Goal: Communication & Community: Share content

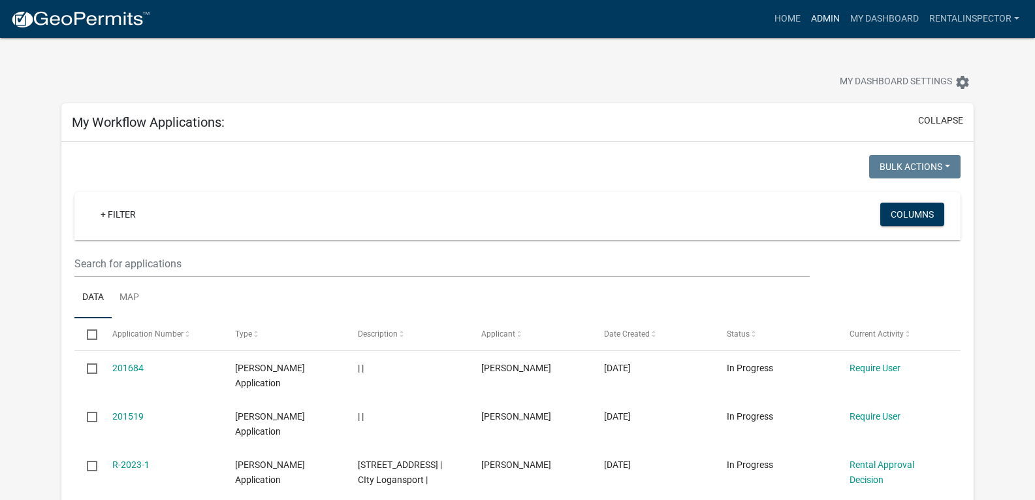
click at [816, 22] on link "Admin" at bounding box center [825, 19] width 39 height 25
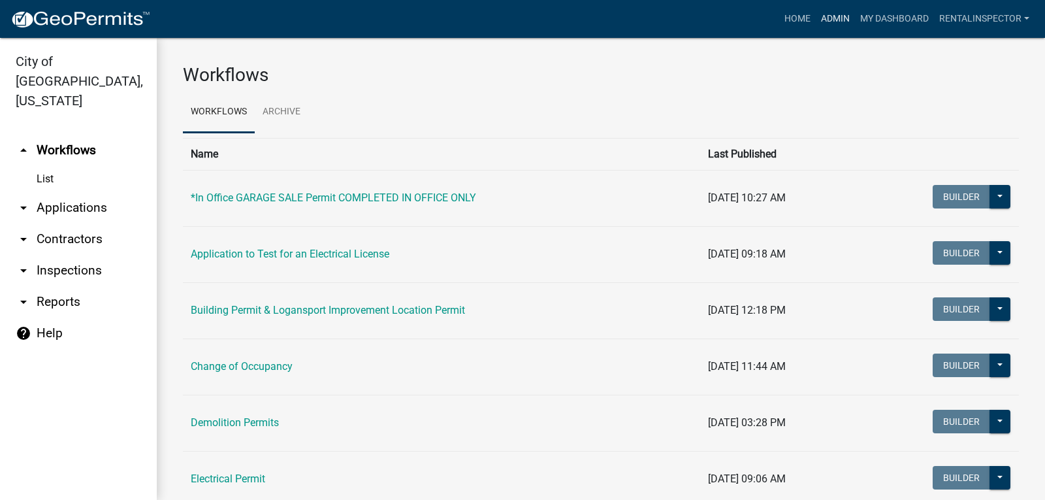
click at [835, 18] on link "Admin" at bounding box center [835, 19] width 39 height 25
click at [86, 192] on link "arrow_drop_down Applications" at bounding box center [78, 207] width 157 height 31
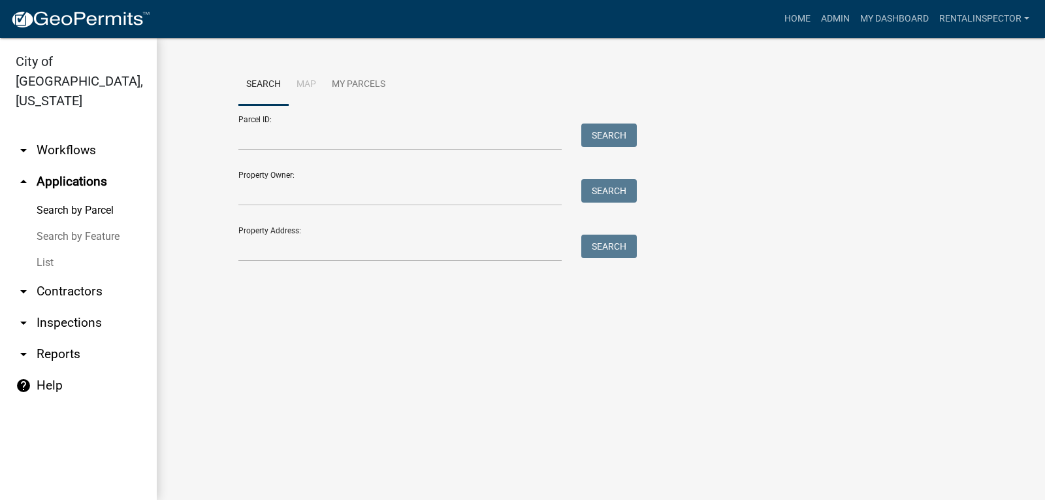
click at [33, 249] on link "List" at bounding box center [78, 262] width 157 height 26
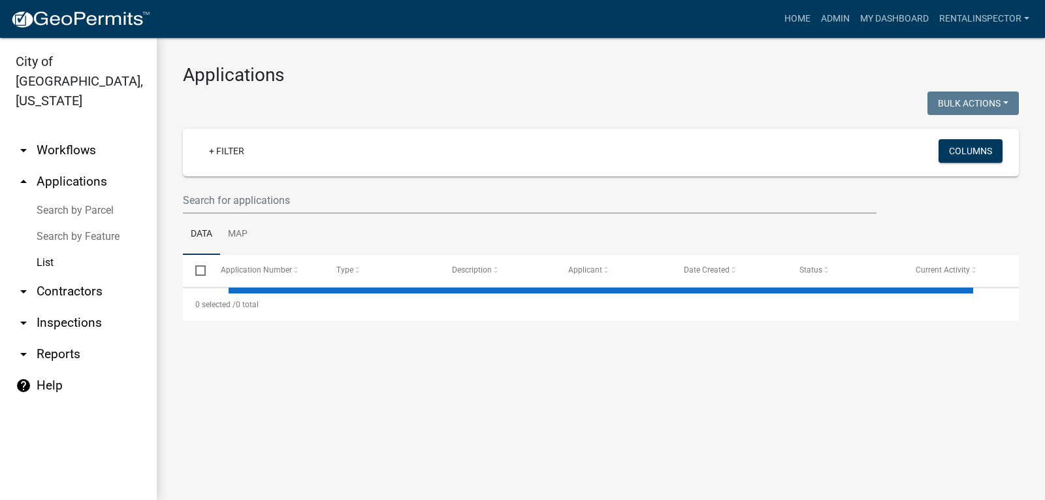
select select "3: 100"
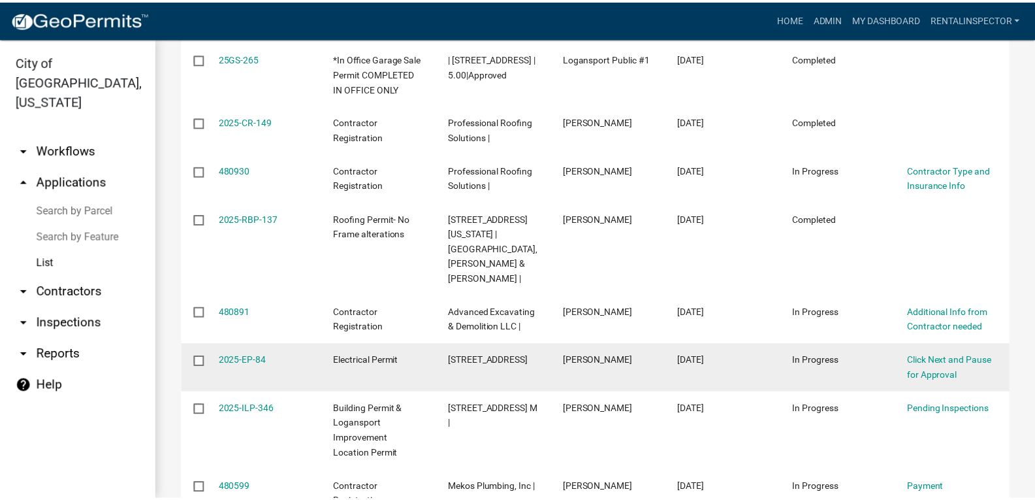
scroll to position [3331, 0]
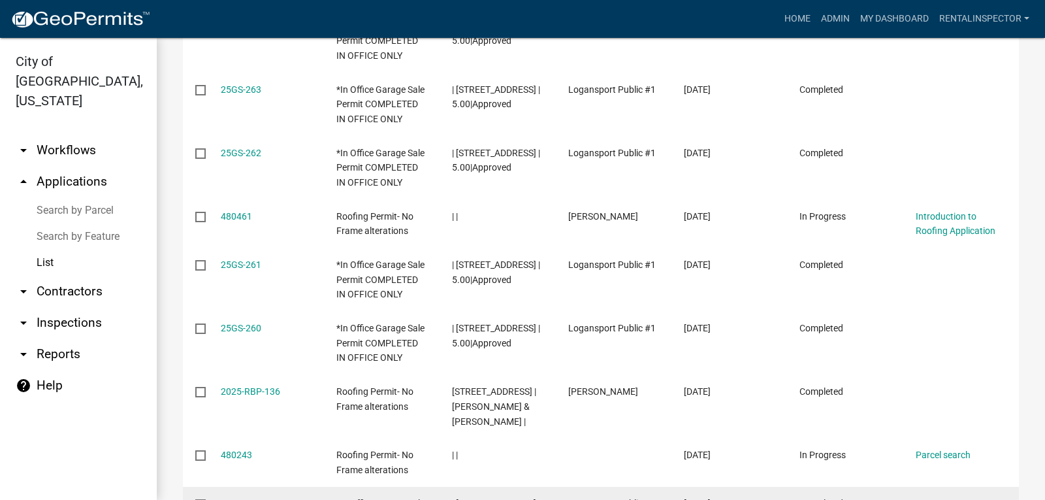
click at [250, 498] on link "25GS-259" at bounding box center [241, 503] width 40 height 10
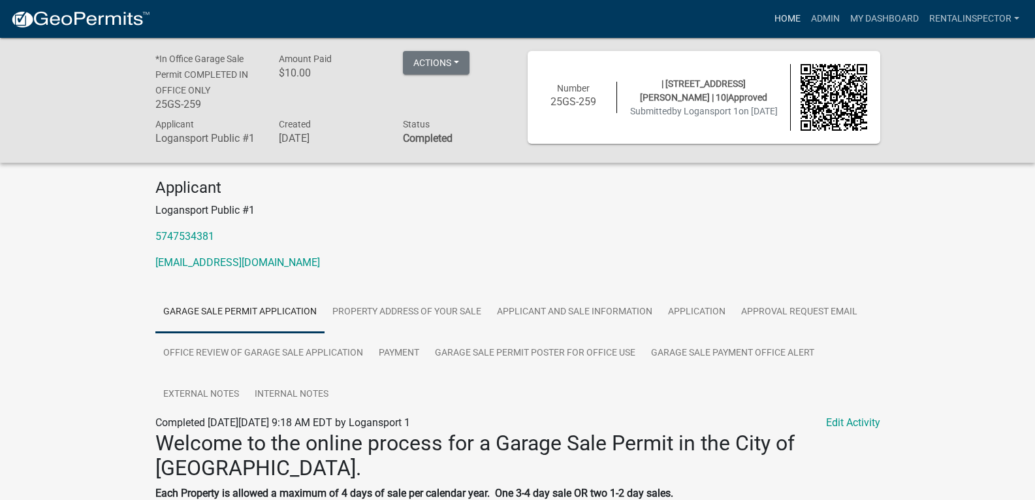
click at [775, 17] on link "Home" at bounding box center [787, 19] width 37 height 25
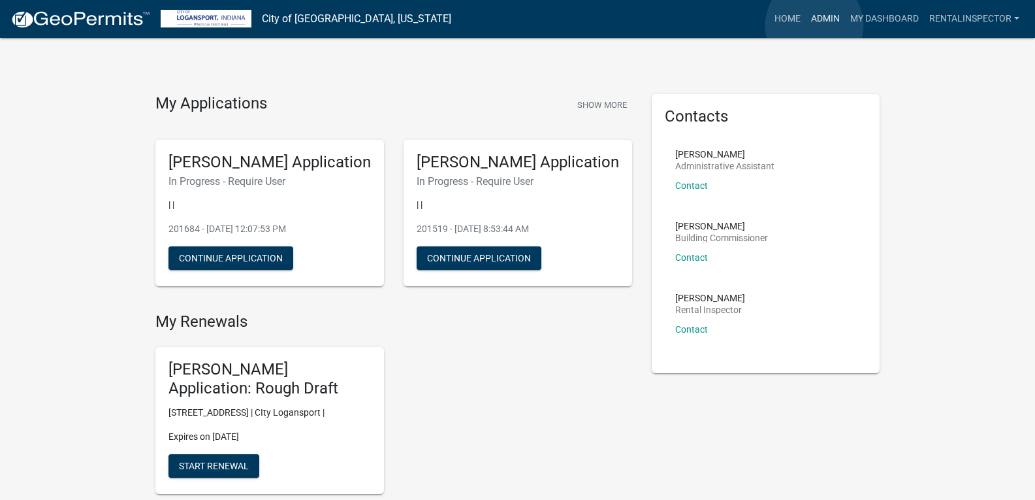
click at [814, 25] on link "Admin" at bounding box center [825, 19] width 39 height 25
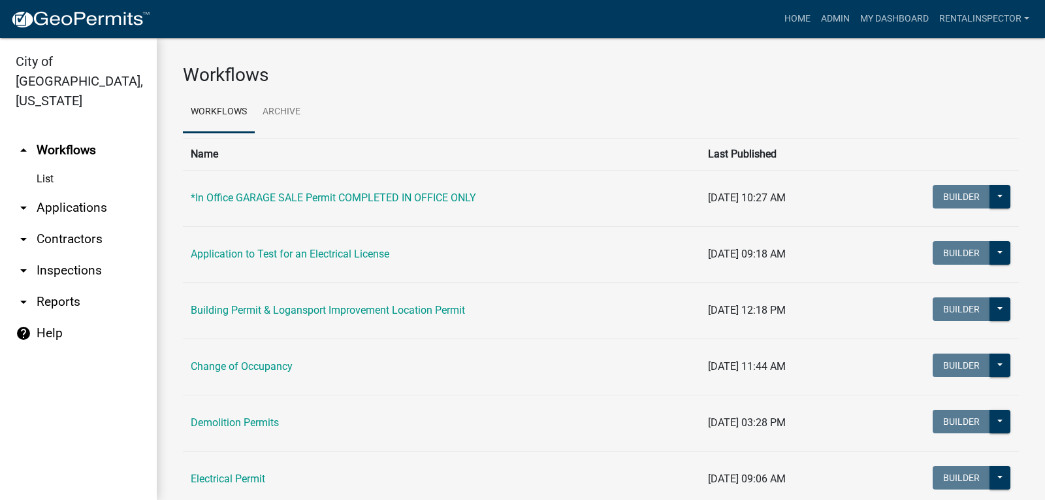
click at [85, 192] on link "arrow_drop_down Applications" at bounding box center [78, 207] width 157 height 31
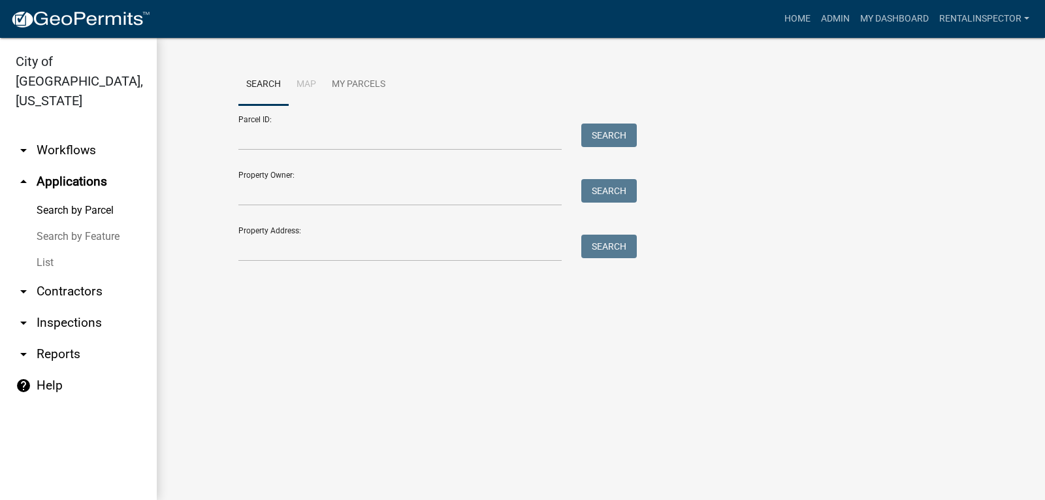
click at [40, 249] on link "List" at bounding box center [78, 262] width 157 height 26
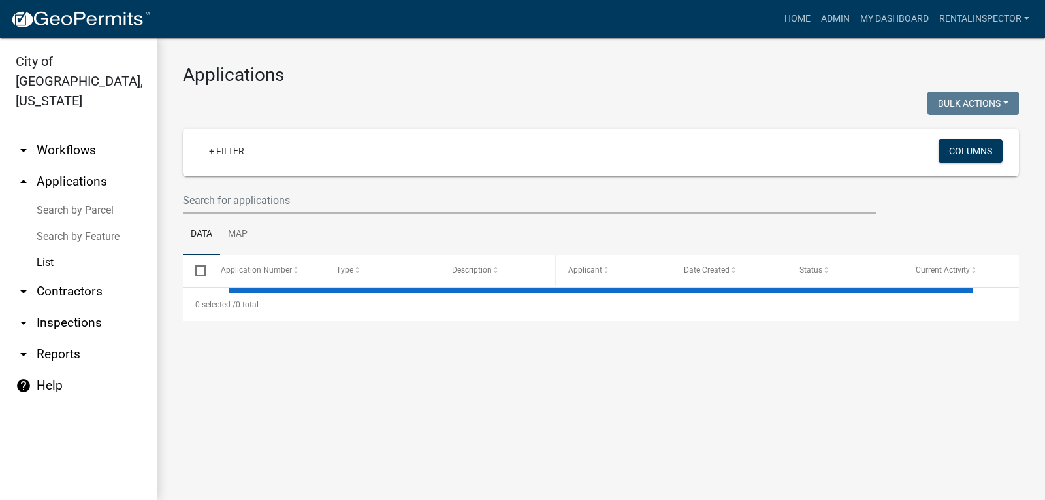
select select "3: 100"
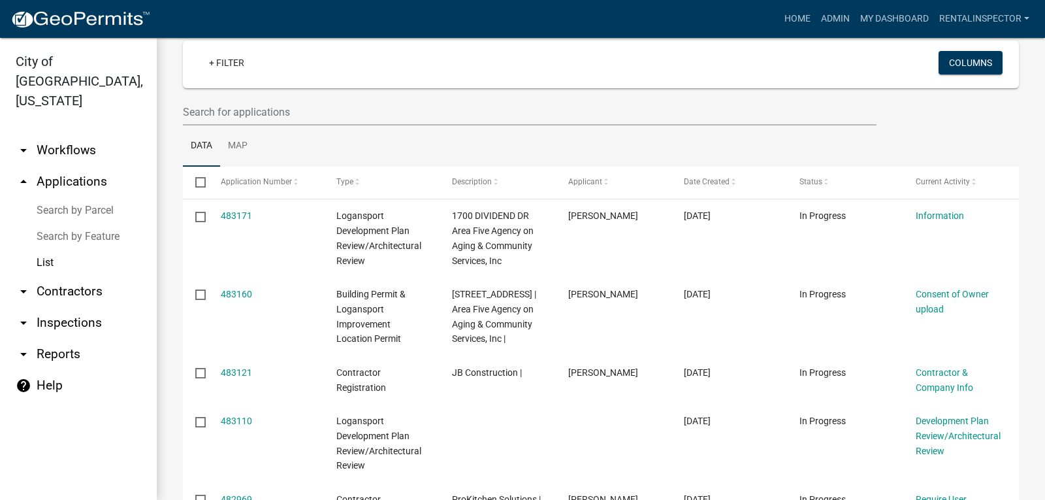
scroll to position [81, 0]
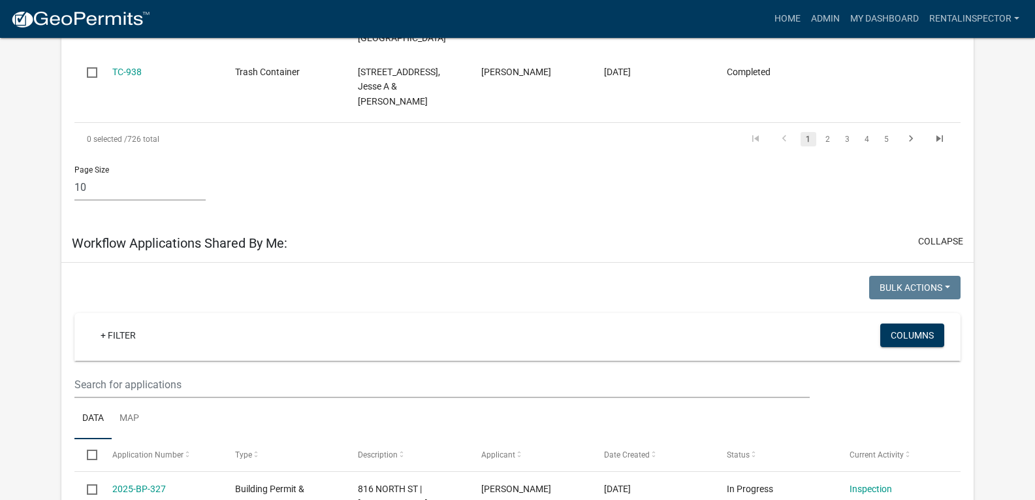
scroll to position [980, 0]
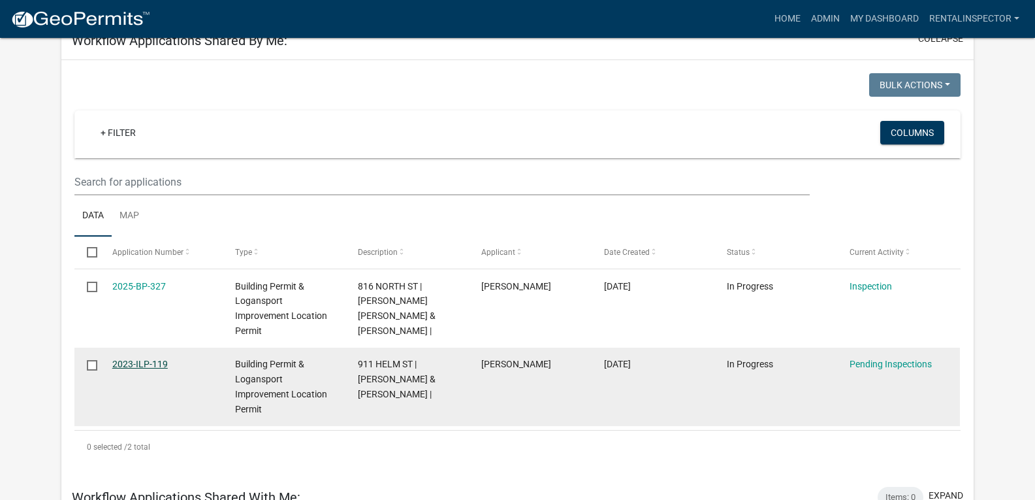
click at [153, 359] on link "2023-ILP-119" at bounding box center [140, 364] width 56 height 10
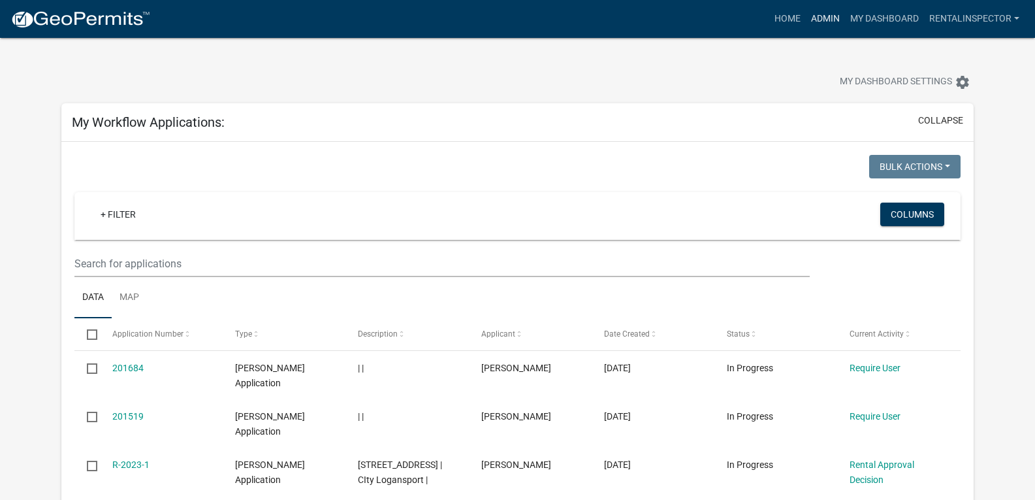
click at [818, 10] on link "Admin" at bounding box center [825, 19] width 39 height 25
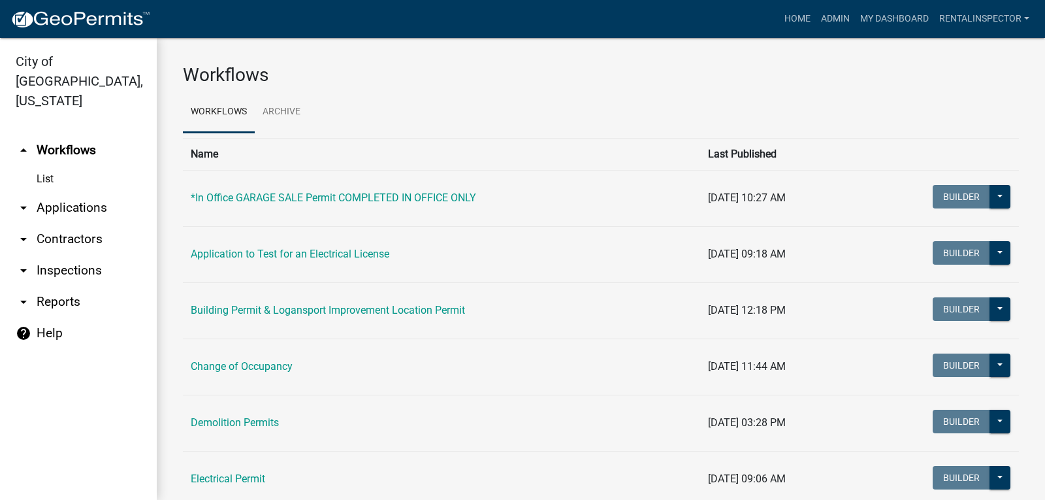
click at [55, 192] on link "arrow_drop_down Applications" at bounding box center [78, 207] width 157 height 31
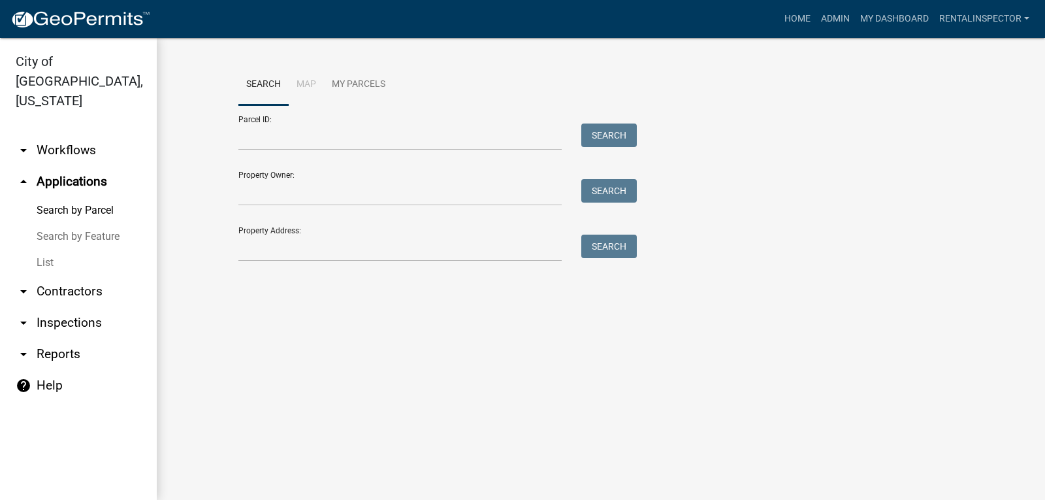
click at [43, 249] on link "List" at bounding box center [78, 262] width 157 height 26
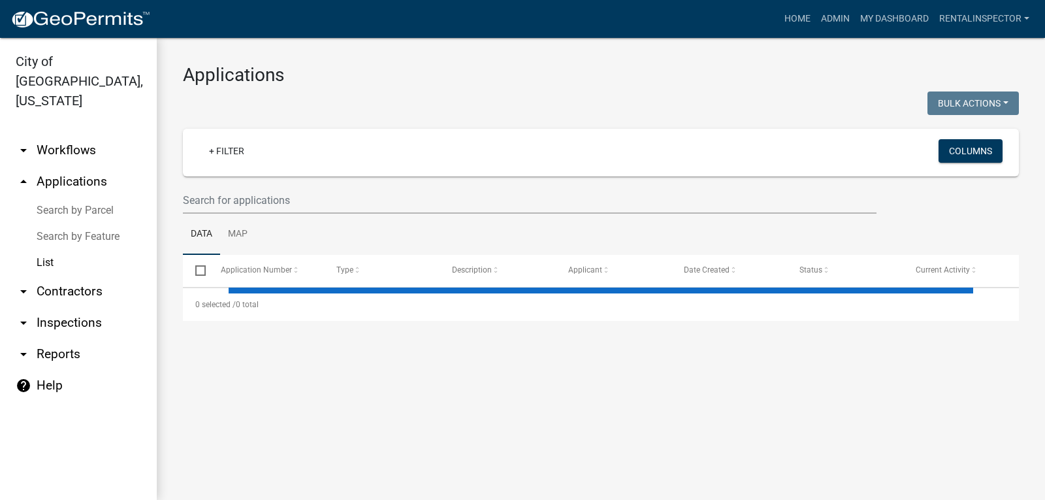
select select "3: 100"
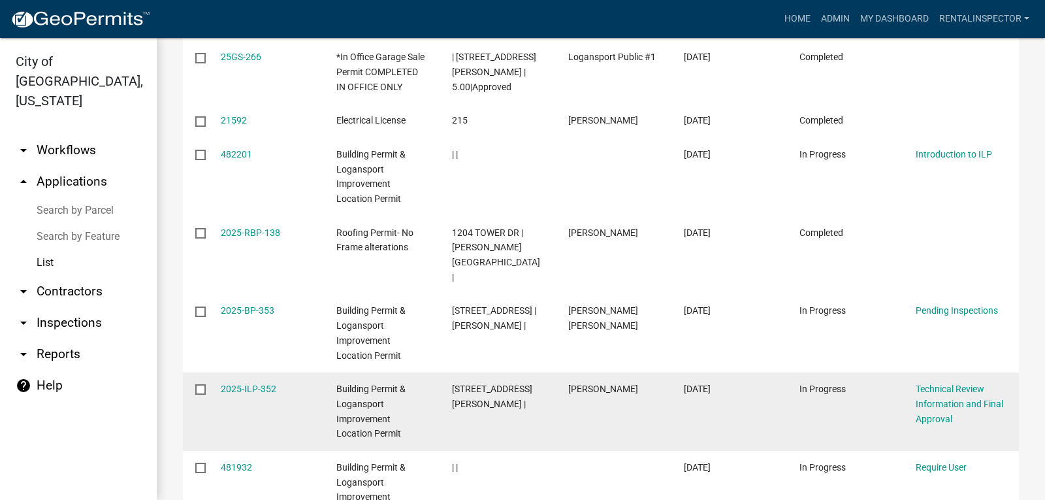
scroll to position [1567, 0]
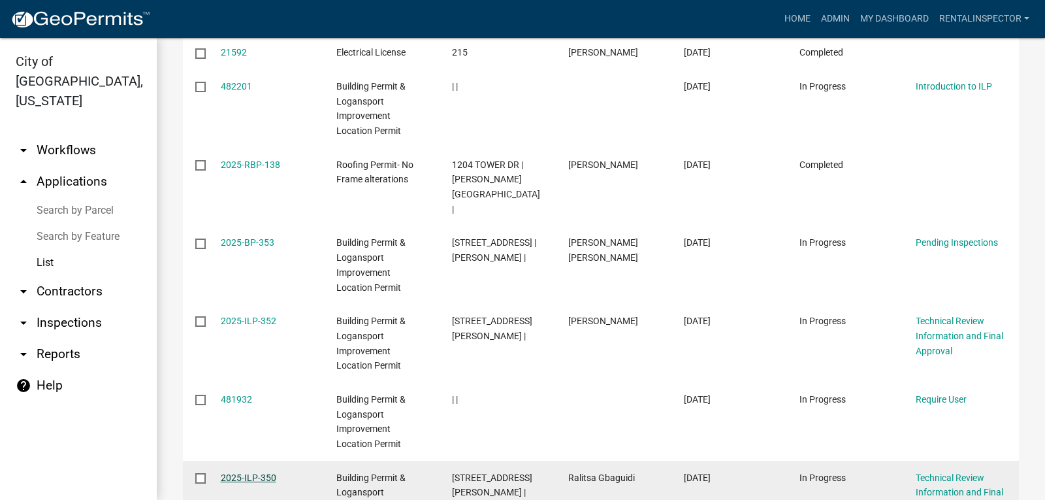
click at [251, 472] on link "2025-ILP-350" at bounding box center [249, 477] width 56 height 10
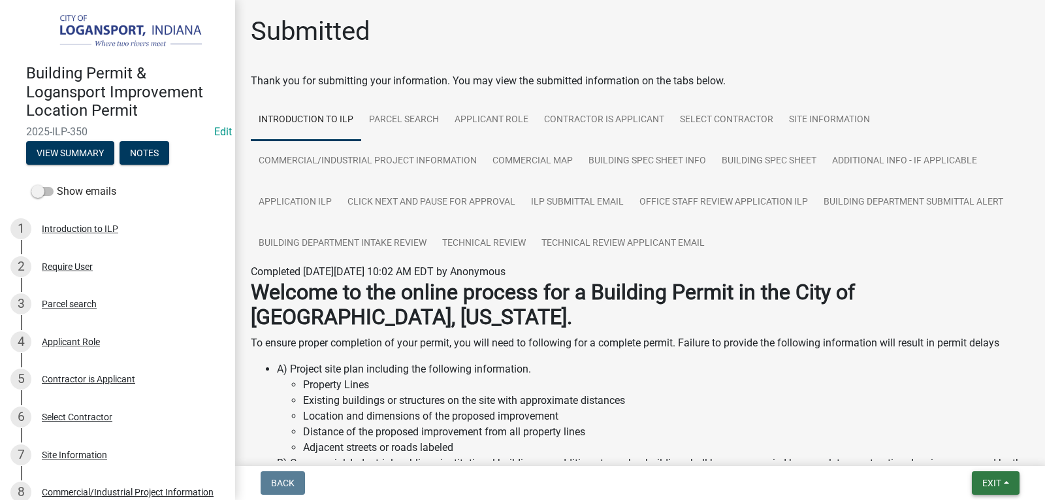
click at [978, 492] on button "Exit" at bounding box center [996, 483] width 48 height 24
click at [972, 455] on button "Save & Exit" at bounding box center [967, 448] width 104 height 31
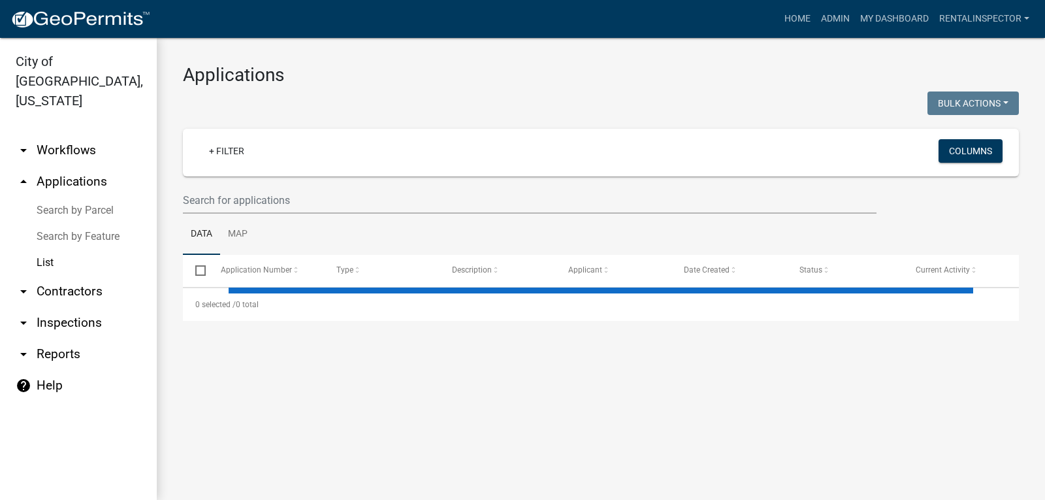
select select "3: 100"
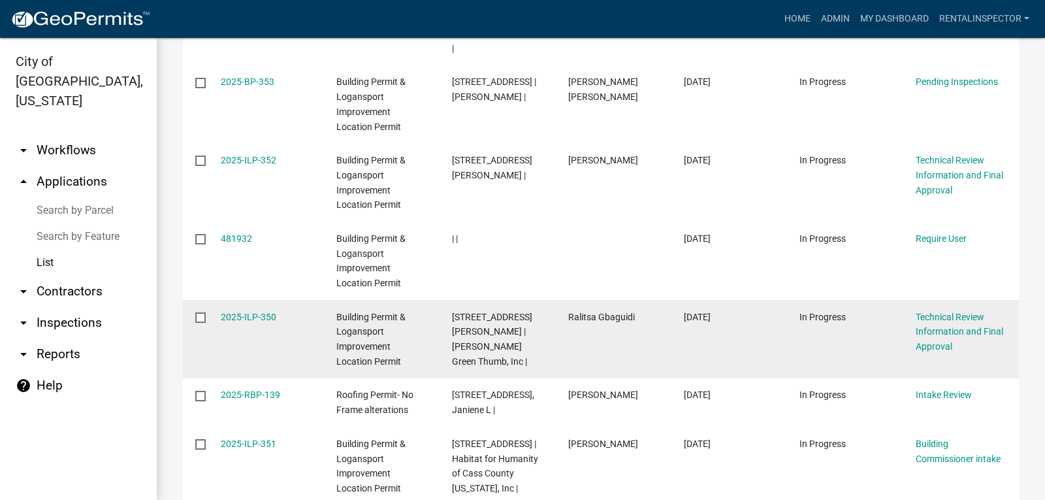
scroll to position [1763, 0]
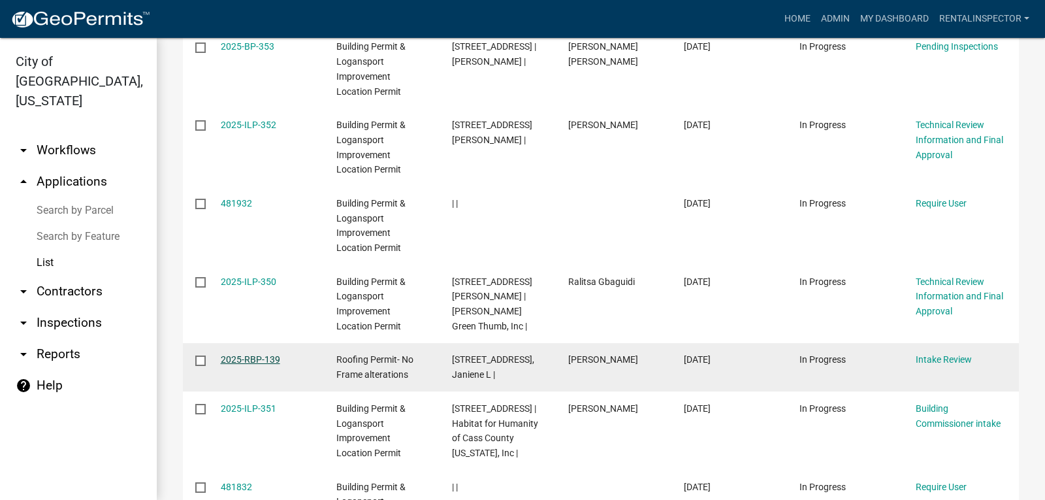
click at [257, 354] on link "2025-RBP-139" at bounding box center [250, 359] width 59 height 10
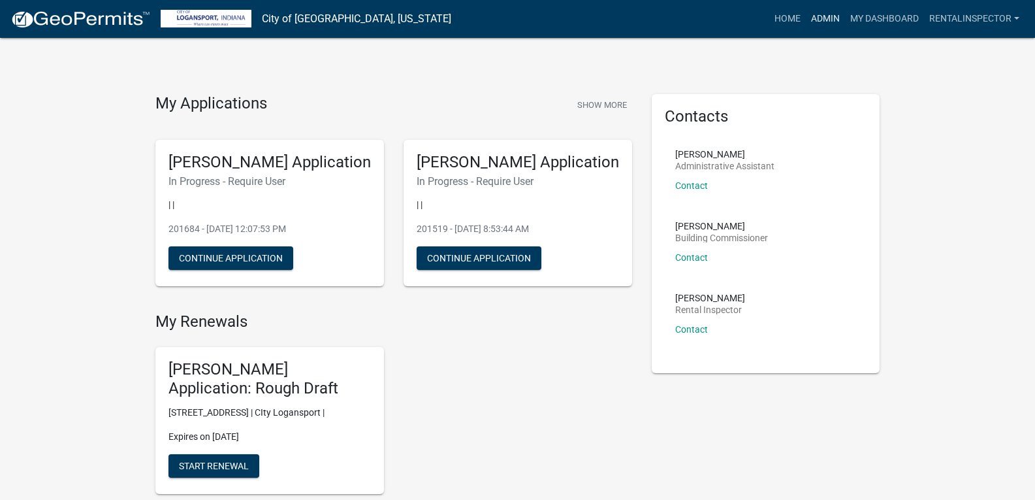
click at [819, 20] on link "Admin" at bounding box center [825, 19] width 39 height 25
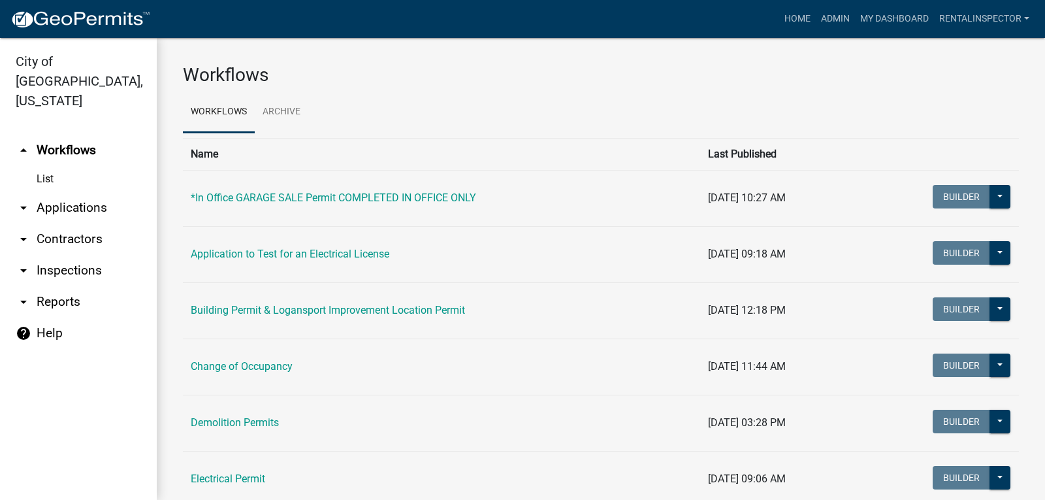
click at [60, 193] on link "arrow_drop_down Applications" at bounding box center [78, 207] width 157 height 31
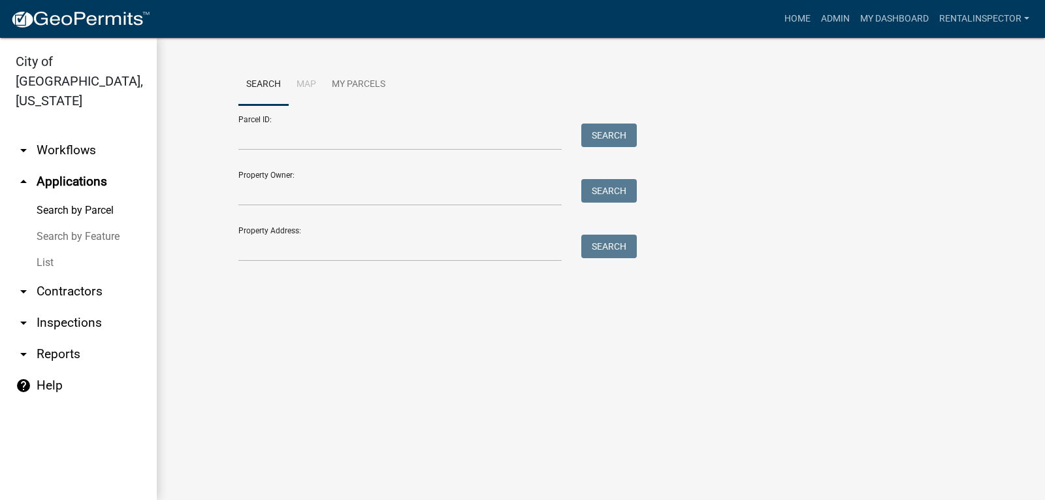
click at [52, 249] on link "List" at bounding box center [78, 262] width 157 height 26
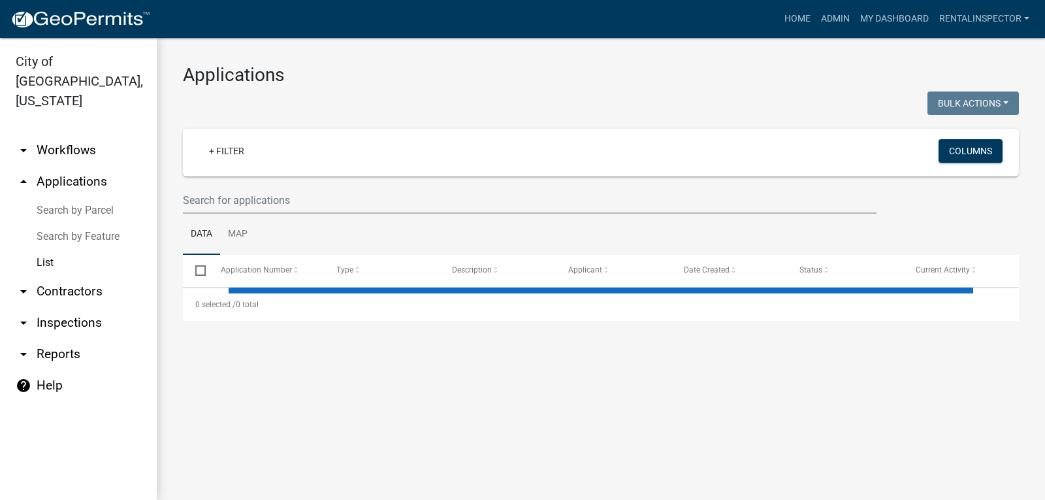
select select "3: 100"
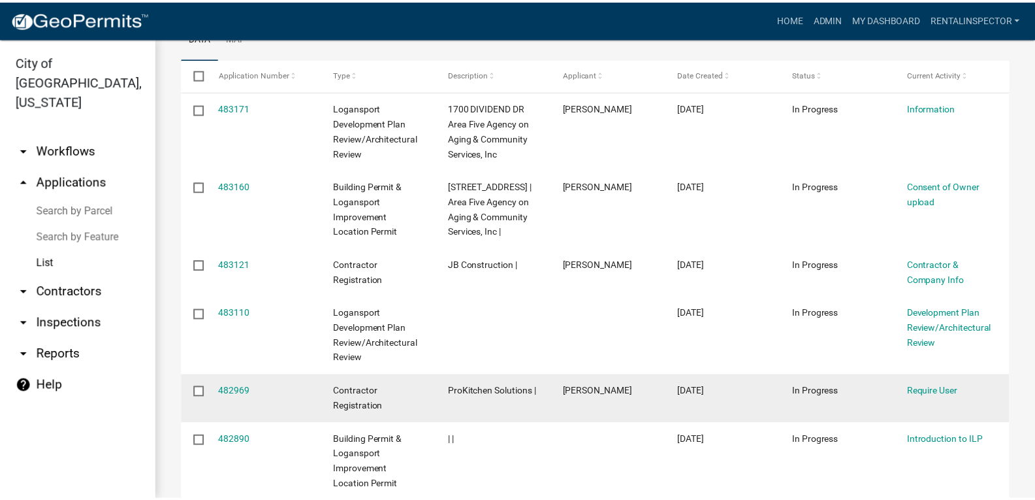
scroll to position [392, 0]
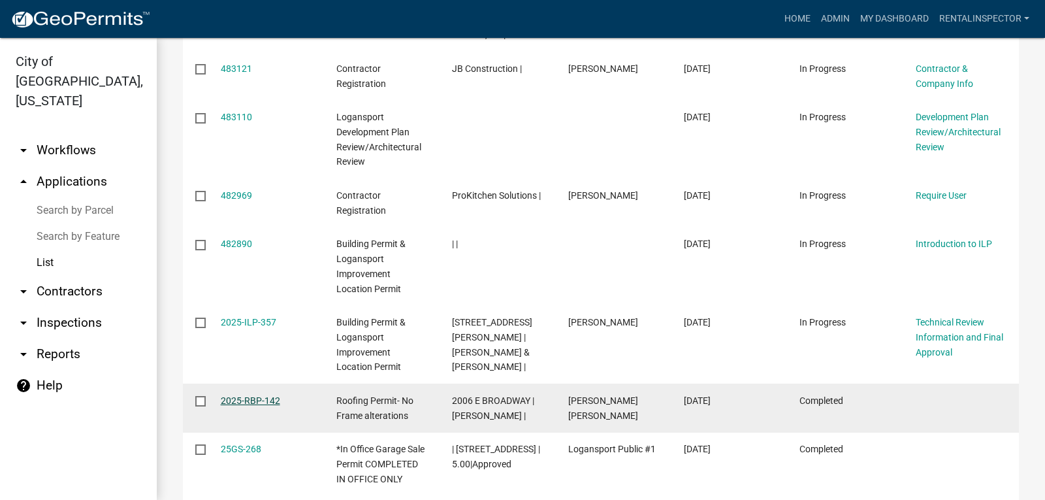
click at [241, 406] on link "2025-RBP-142" at bounding box center [250, 400] width 59 height 10
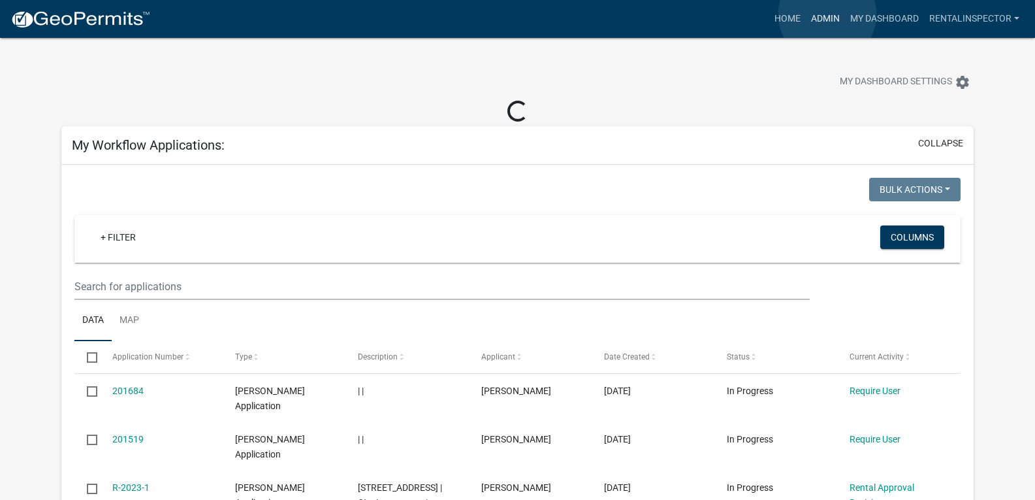
click at [827, 14] on link "Admin" at bounding box center [825, 19] width 39 height 25
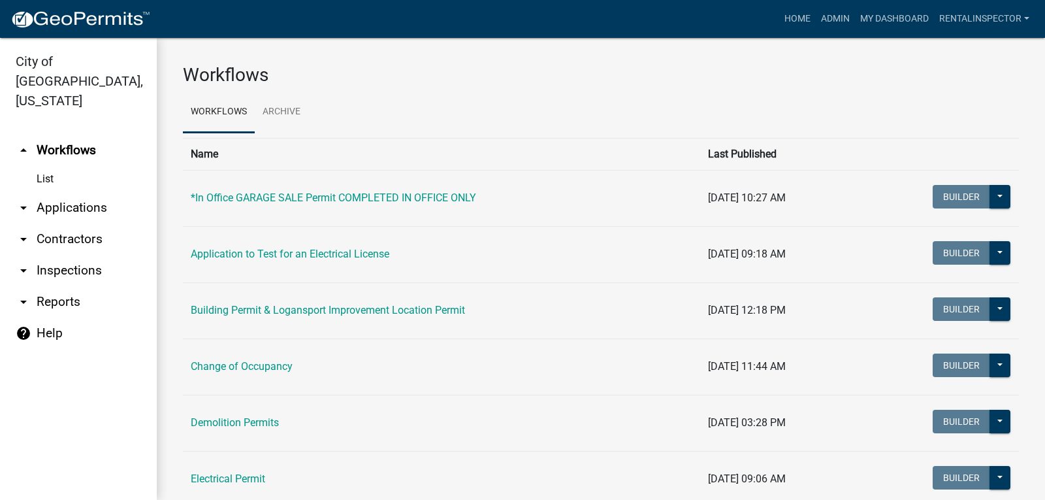
click at [66, 192] on link "arrow_drop_down Applications" at bounding box center [78, 207] width 157 height 31
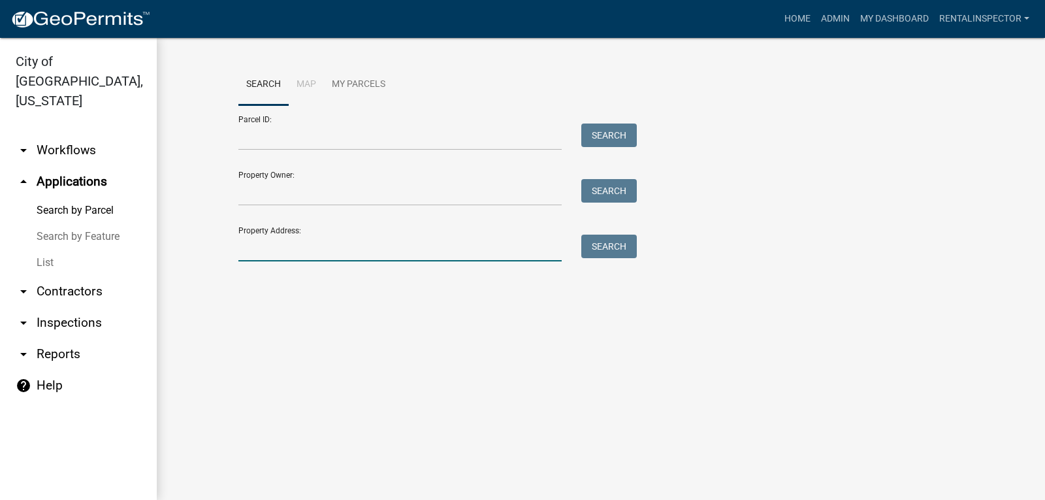
click at [265, 244] on input "Property Address:" at bounding box center [399, 247] width 323 height 27
click at [57, 249] on link "List" at bounding box center [78, 262] width 157 height 26
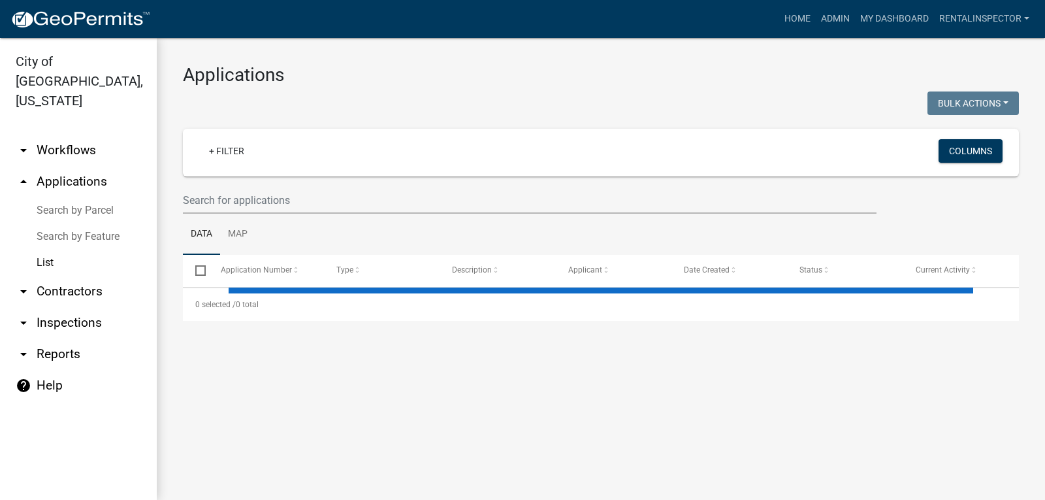
select select "3: 100"
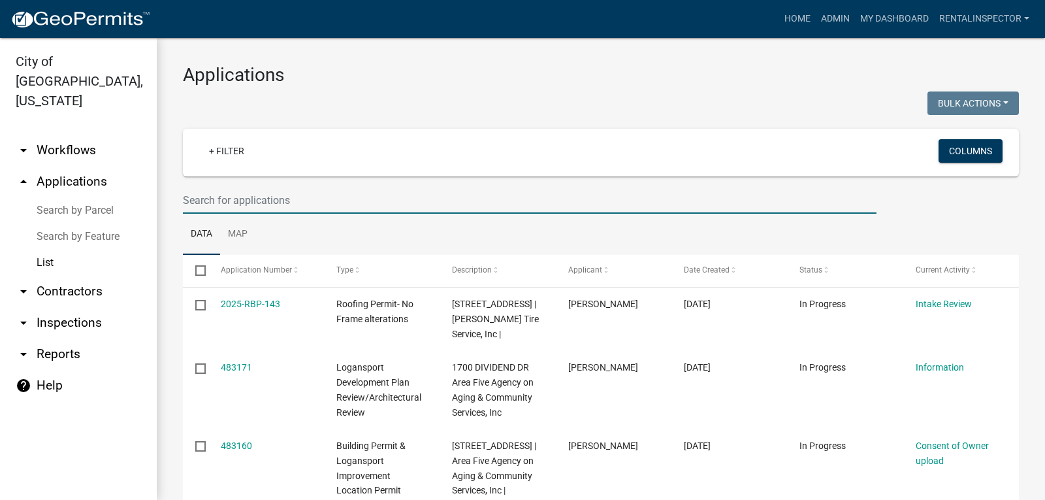
click at [209, 191] on input "text" at bounding box center [530, 200] width 694 height 27
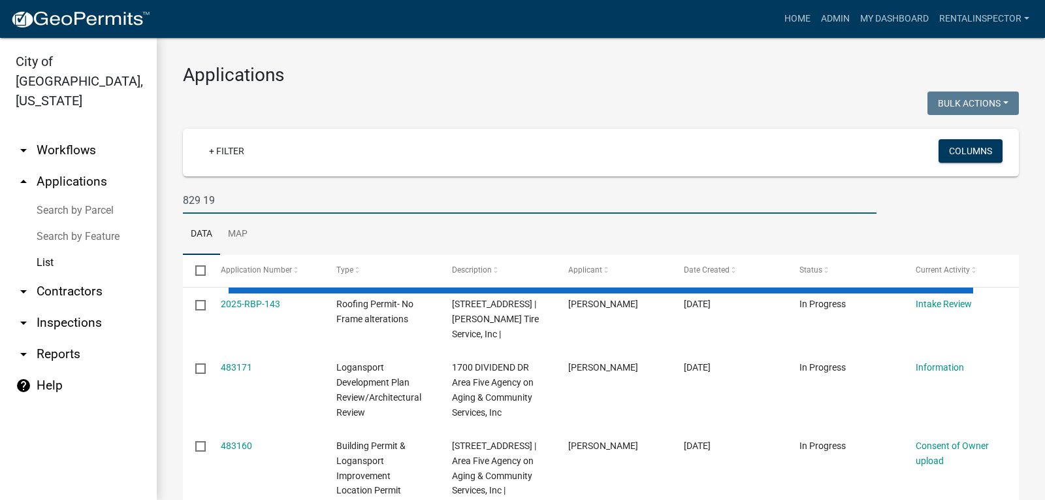
type input "829 19"
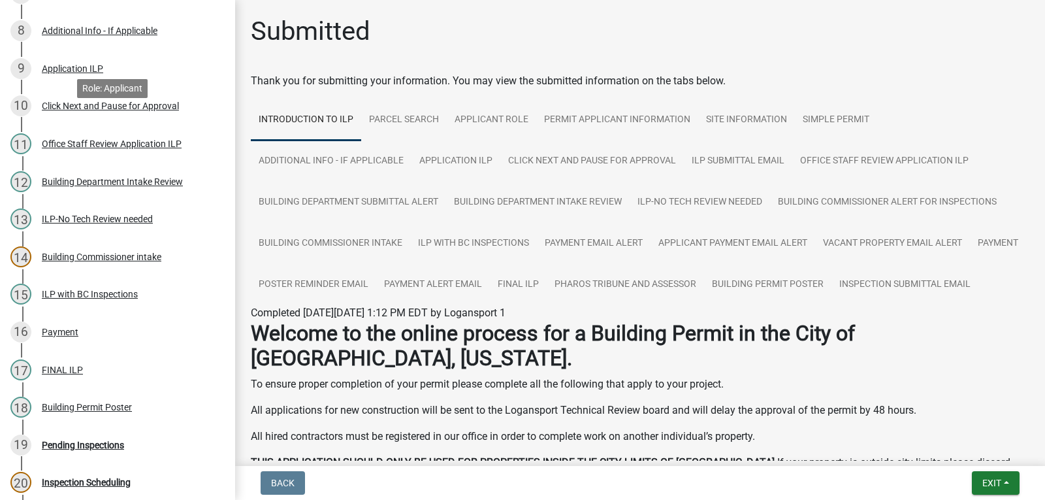
scroll to position [265, 0]
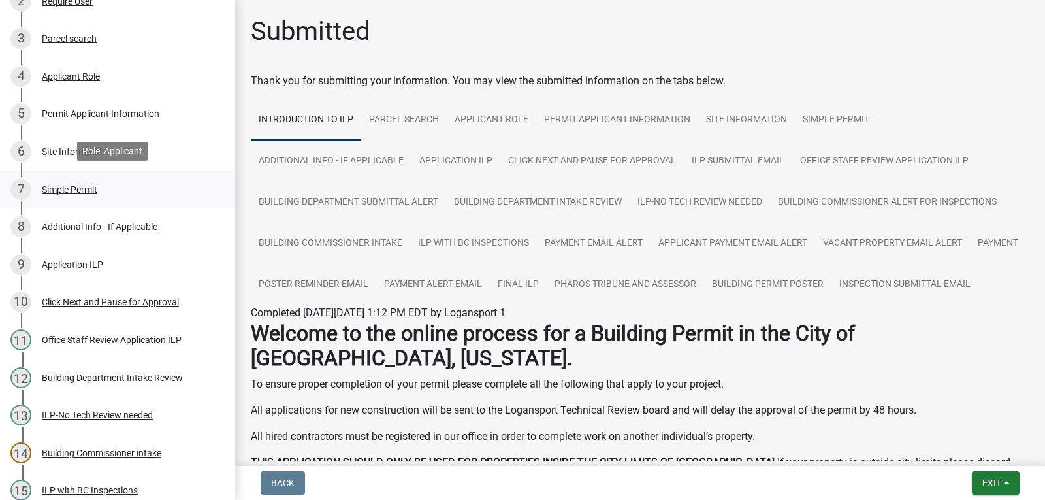
click at [84, 180] on div "7 Simple Permit" at bounding box center [112, 189] width 204 height 21
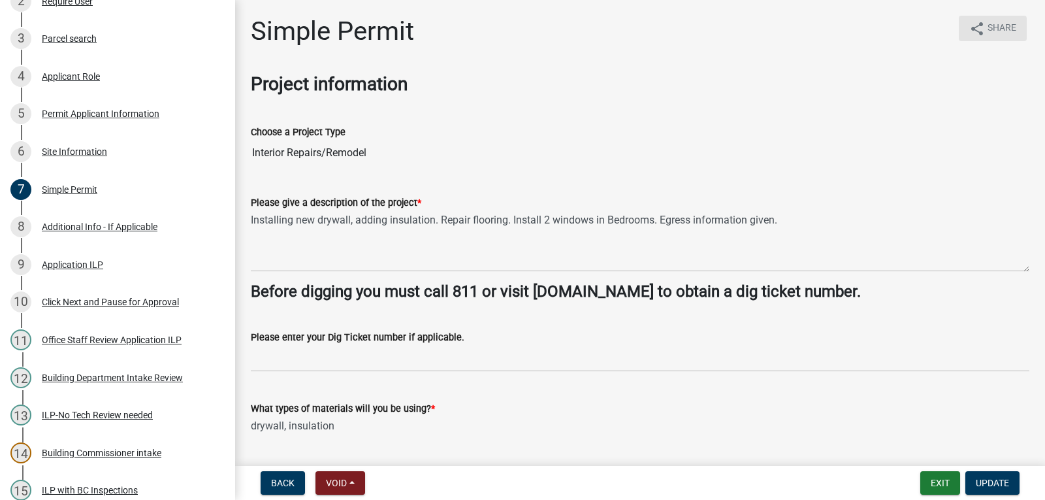
click at [970, 25] on icon "share" at bounding box center [977, 29] width 16 height 16
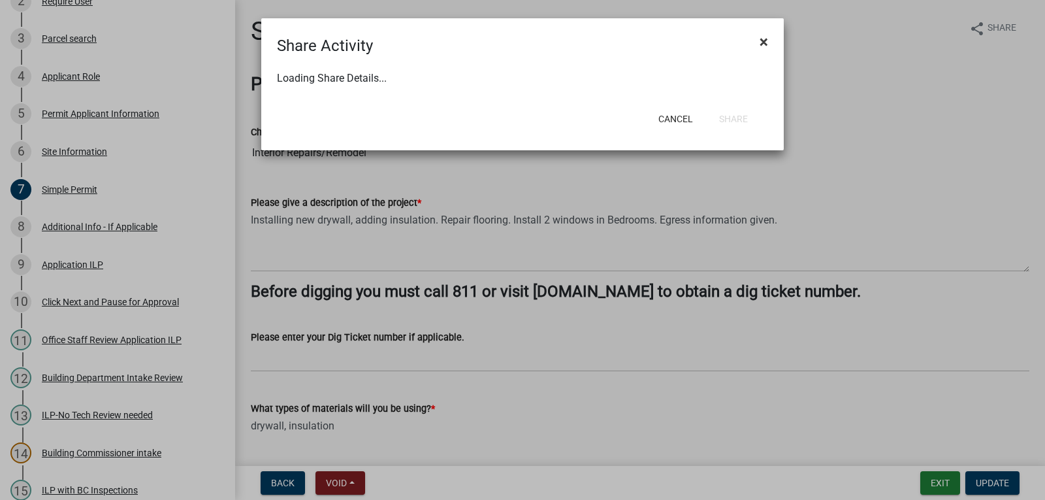
select select "1"
select select "0"
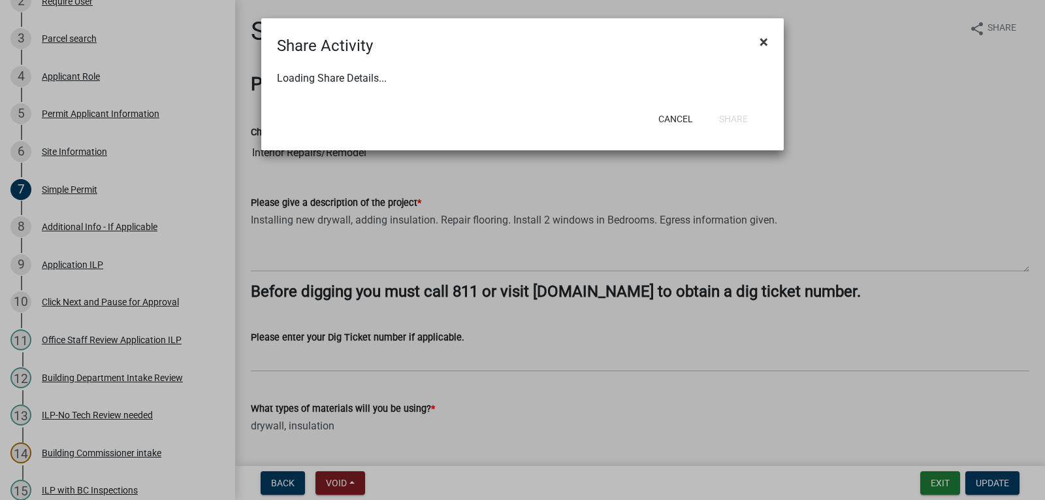
select select "0"
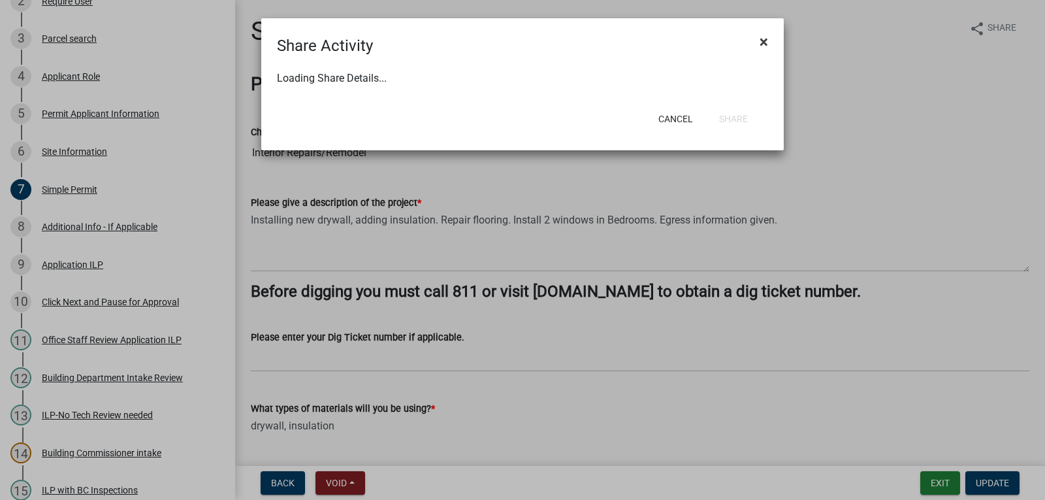
select select "0"
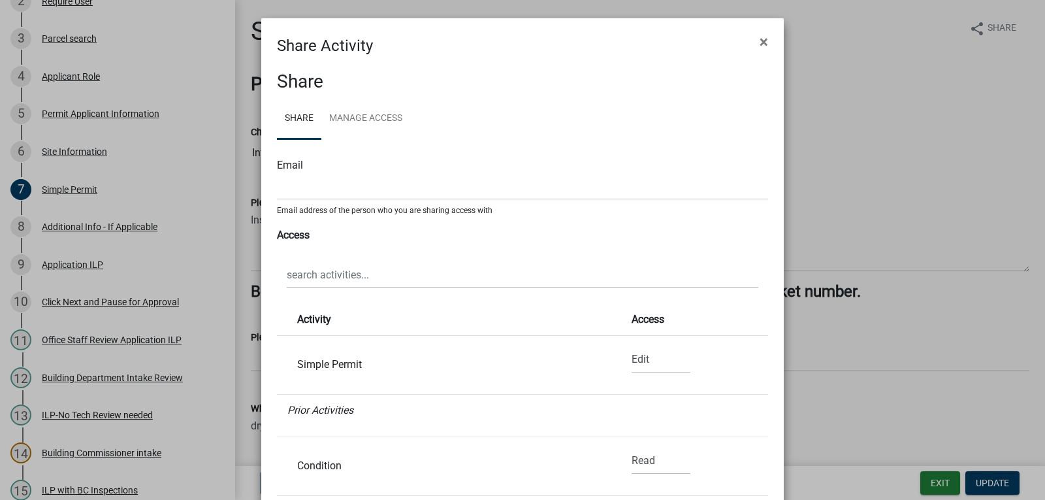
click at [426, 200] on div "Email address of the person who you are sharing access with" at bounding box center [522, 208] width 491 height 16
click at [429, 191] on input "text" at bounding box center [522, 186] width 491 height 27
type input "r"
type input "sd"
click at [760, 41] on span "×" at bounding box center [764, 42] width 8 height 18
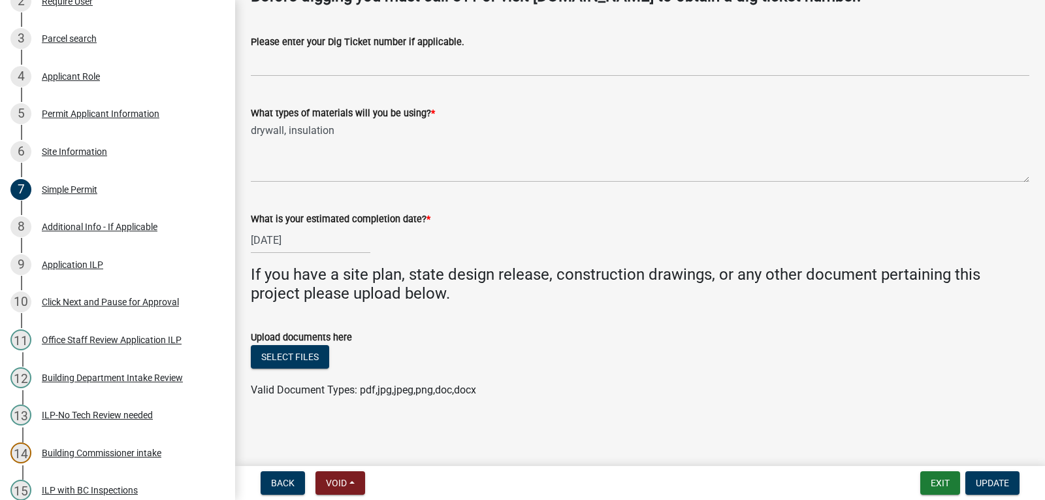
scroll to position [0, 0]
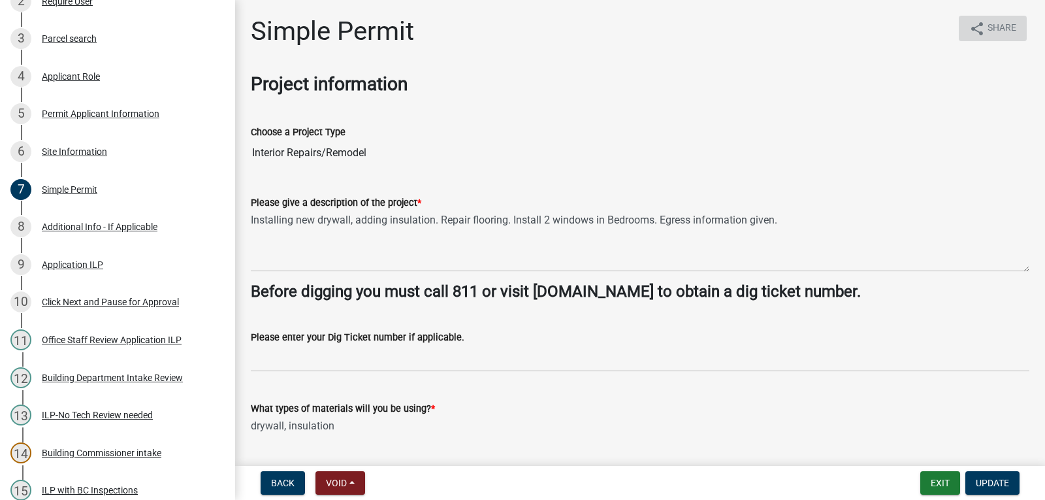
click at [987, 33] on span "Share" at bounding box center [1001, 29] width 29 height 16
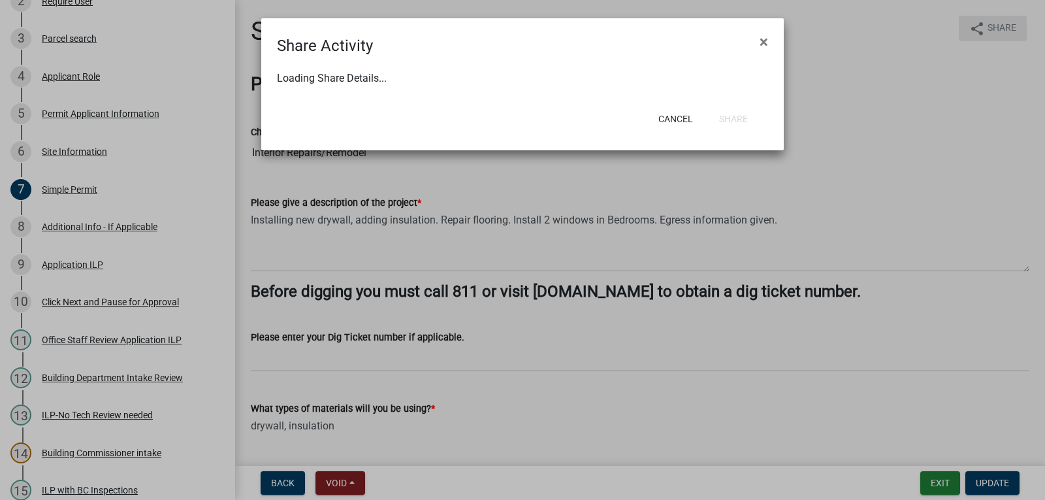
select select "1"
select select "0"
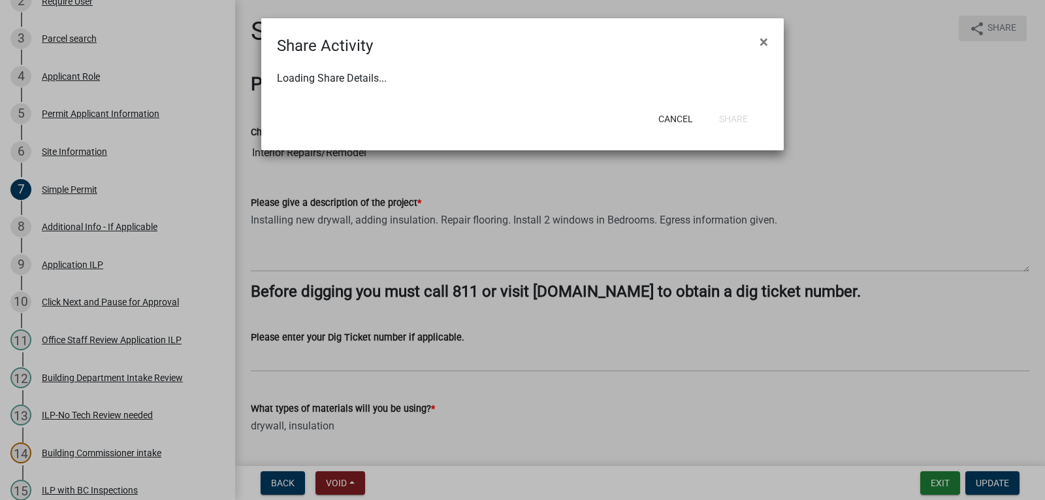
select select "0"
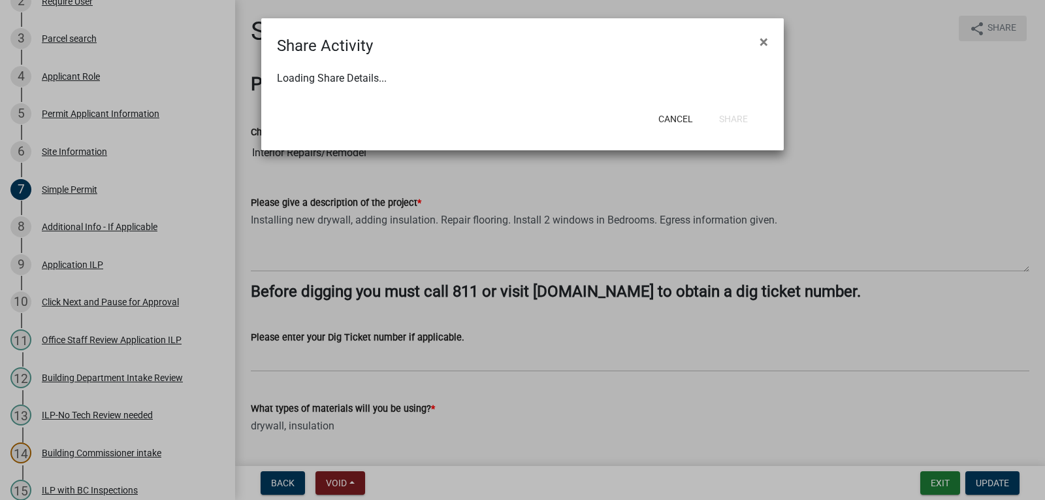
select select "0"
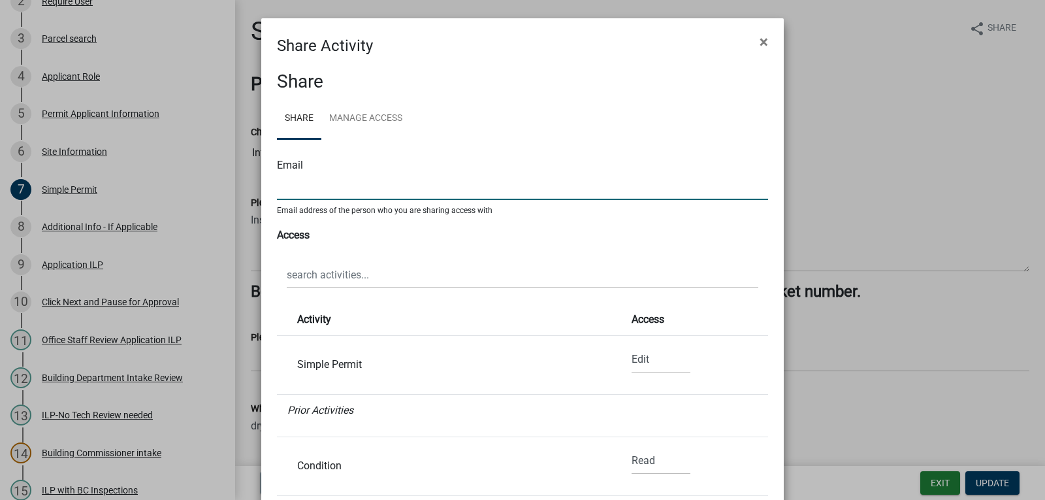
click at [434, 192] on input "text" at bounding box center [522, 186] width 491 height 27
type input "b"
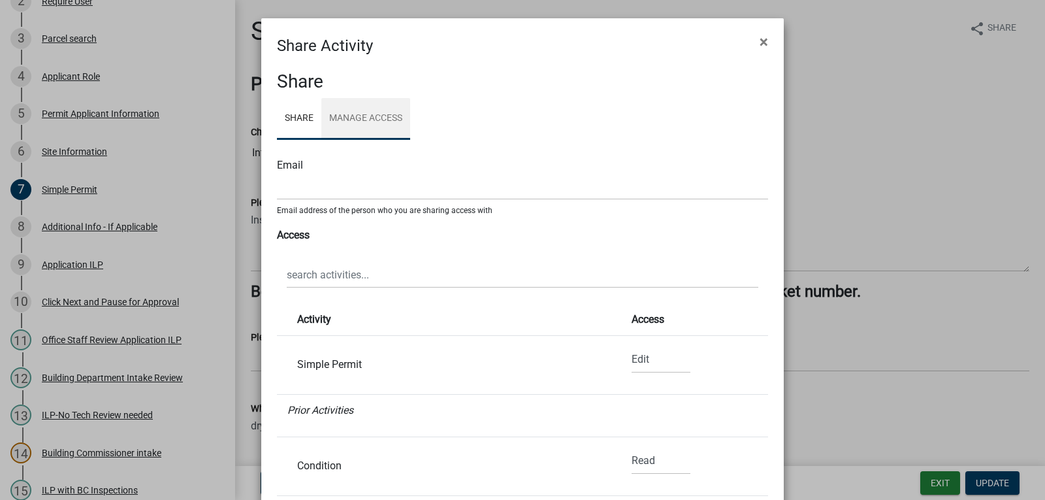
click at [359, 118] on link "Manage Access" at bounding box center [365, 119] width 89 height 42
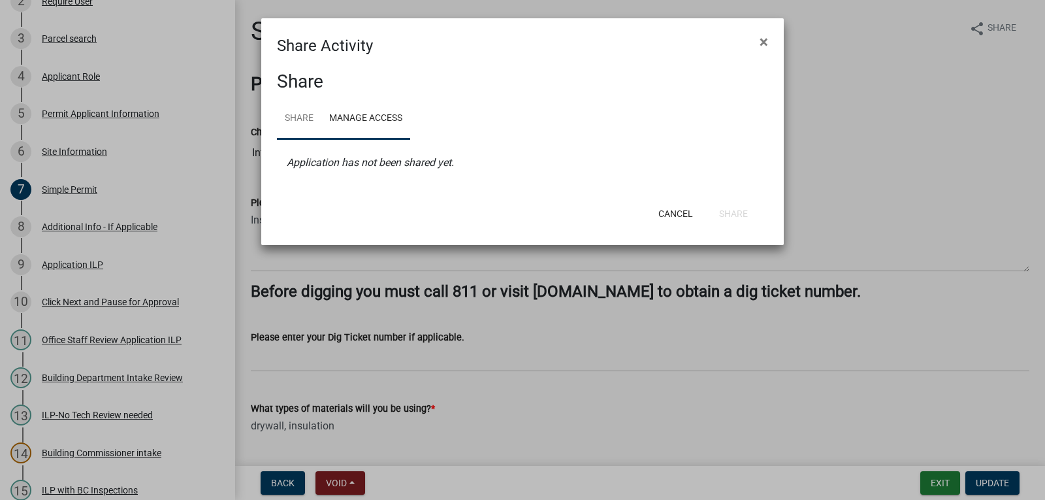
click at [300, 114] on link "Share" at bounding box center [299, 119] width 44 height 42
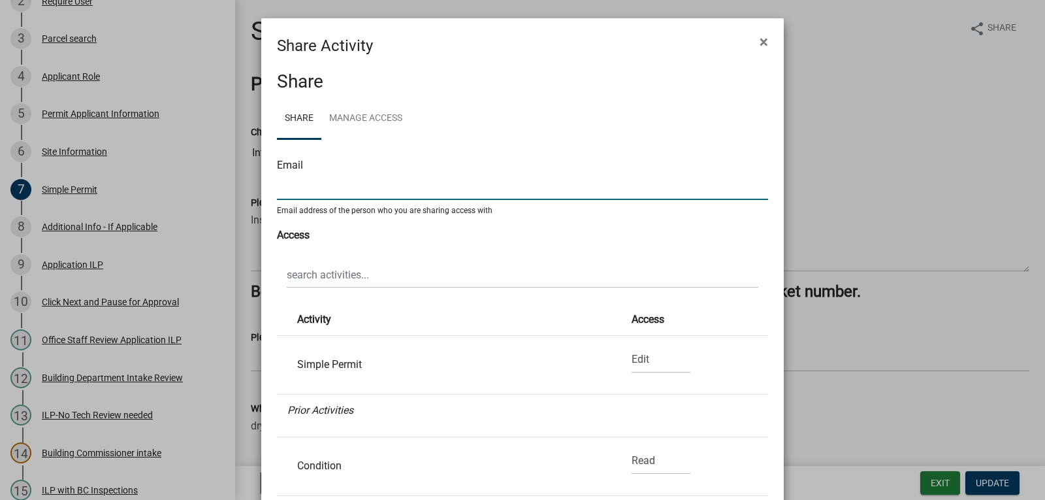
click at [374, 192] on input "text" at bounding box center [522, 186] width 491 height 27
click at [753, 46] on button "×" at bounding box center [763, 42] width 29 height 37
